Goal: Transaction & Acquisition: Purchase product/service

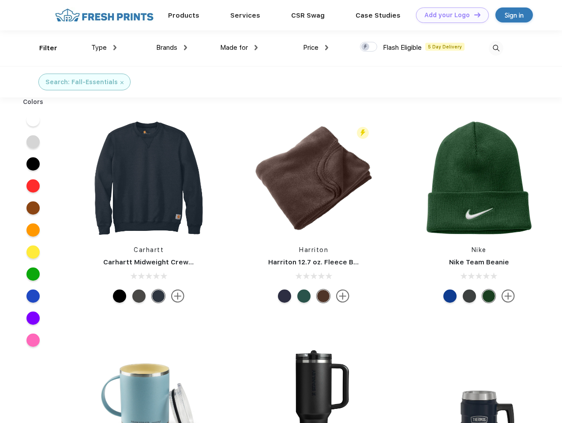
click at [449, 15] on link "Add your Logo Design Tool" at bounding box center [452, 14] width 73 height 15
click at [42, 48] on div "Filter" at bounding box center [48, 48] width 18 height 10
click at [104, 48] on span "Type" at bounding box center [98, 48] width 15 height 8
click at [172, 48] on span "Brands" at bounding box center [166, 48] width 21 height 8
click at [239, 48] on span "Made for" at bounding box center [234, 48] width 28 height 8
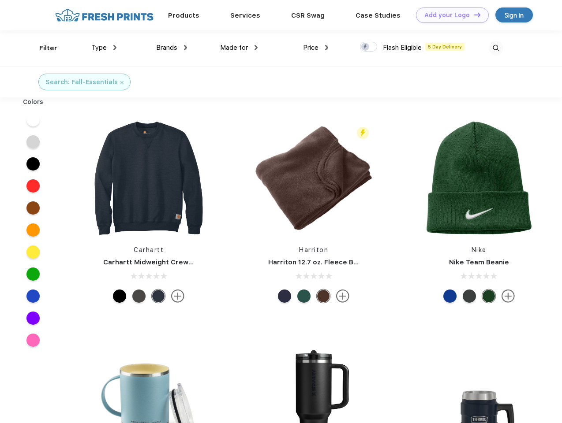
click at [316, 48] on span "Price" at bounding box center [310, 48] width 15 height 8
click at [369, 47] on div at bounding box center [368, 47] width 17 height 10
click at [366, 47] on input "checkbox" at bounding box center [363, 44] width 6 height 6
click at [496, 48] on img at bounding box center [496, 48] width 15 height 15
click at [33, 120] on div at bounding box center [33, 120] width 34 height 22
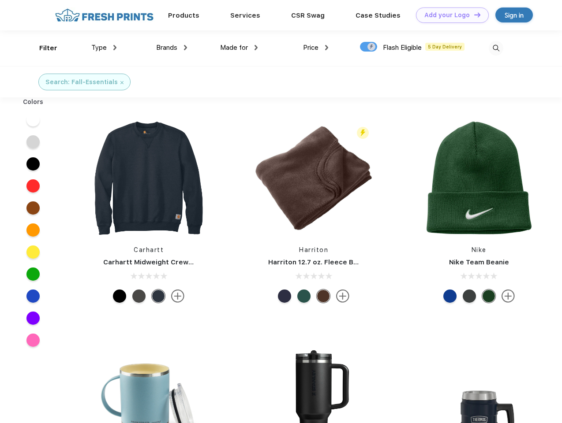
click at [33, 142] on div at bounding box center [33, 142] width 34 height 22
